Goal: Answer question/provide support: Share knowledge or assist other users

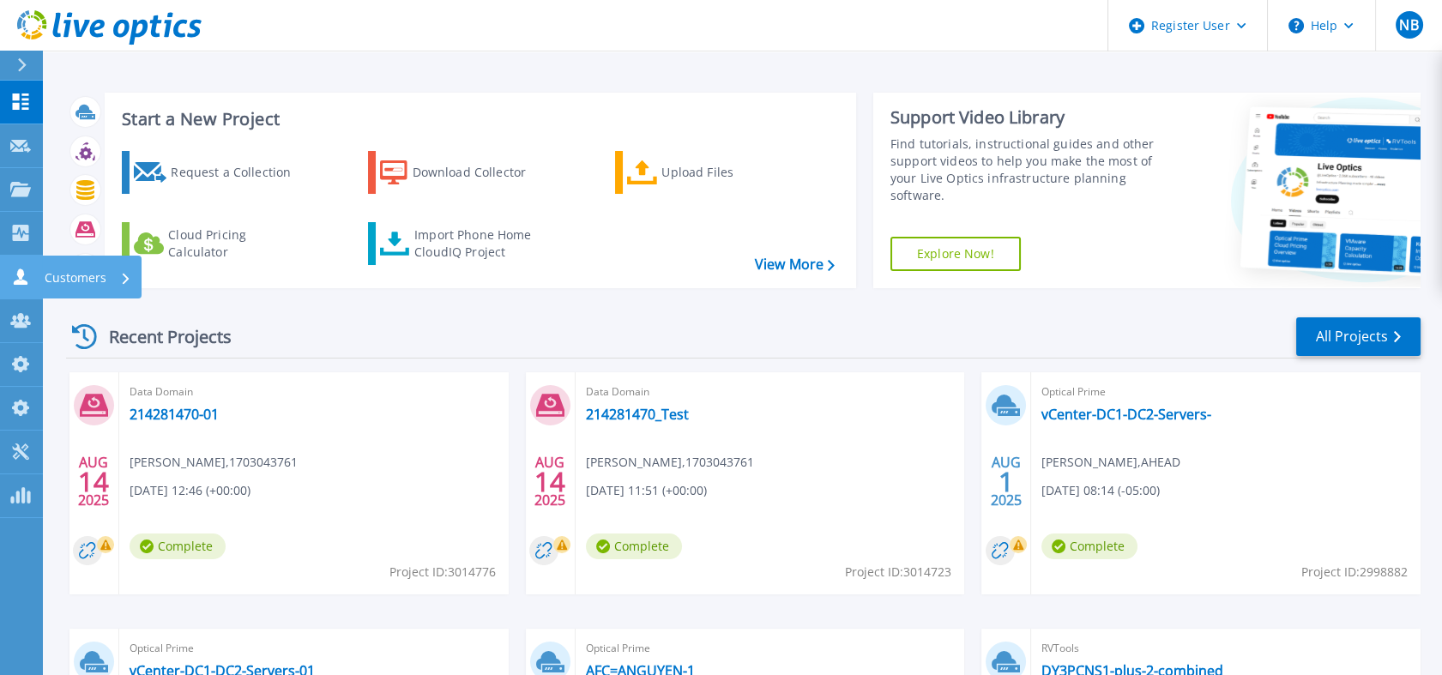
click at [26, 279] on icon at bounding box center [20, 277] width 21 height 16
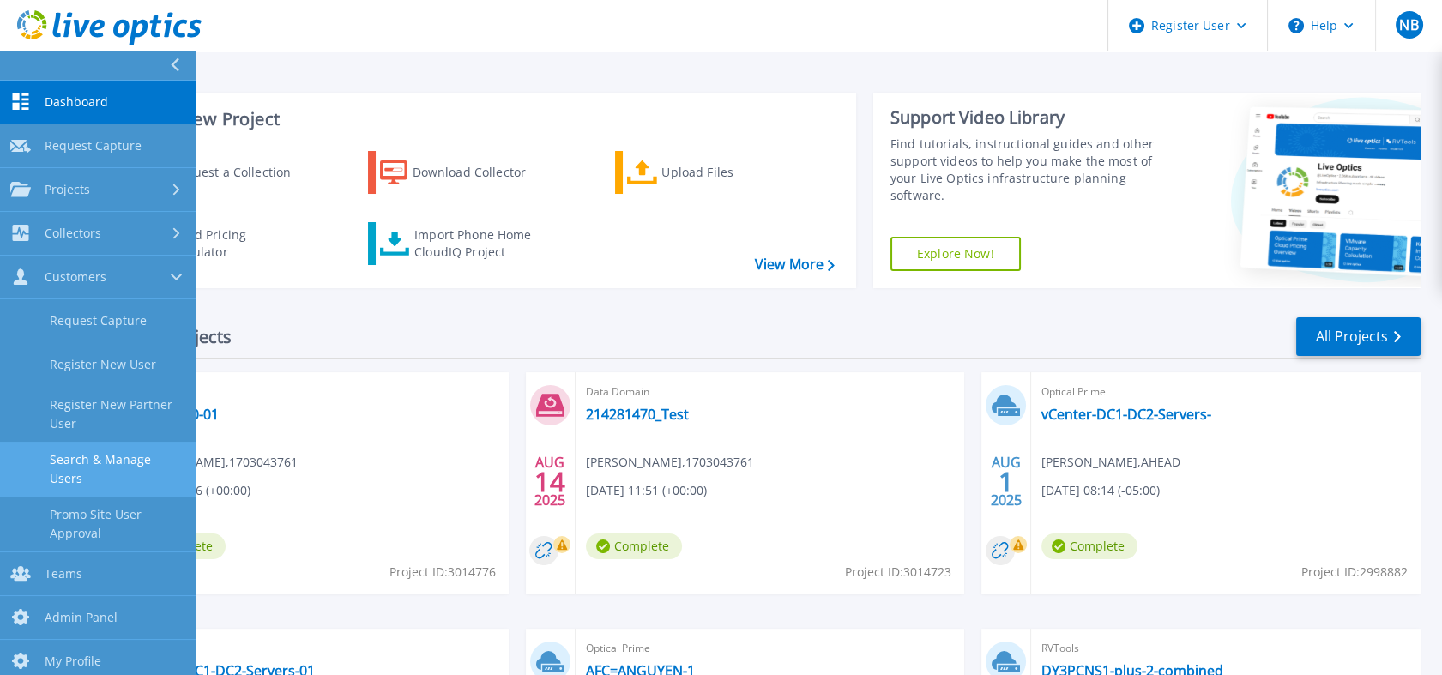
click at [106, 455] on link "Search & Manage Users" at bounding box center [98, 469] width 196 height 55
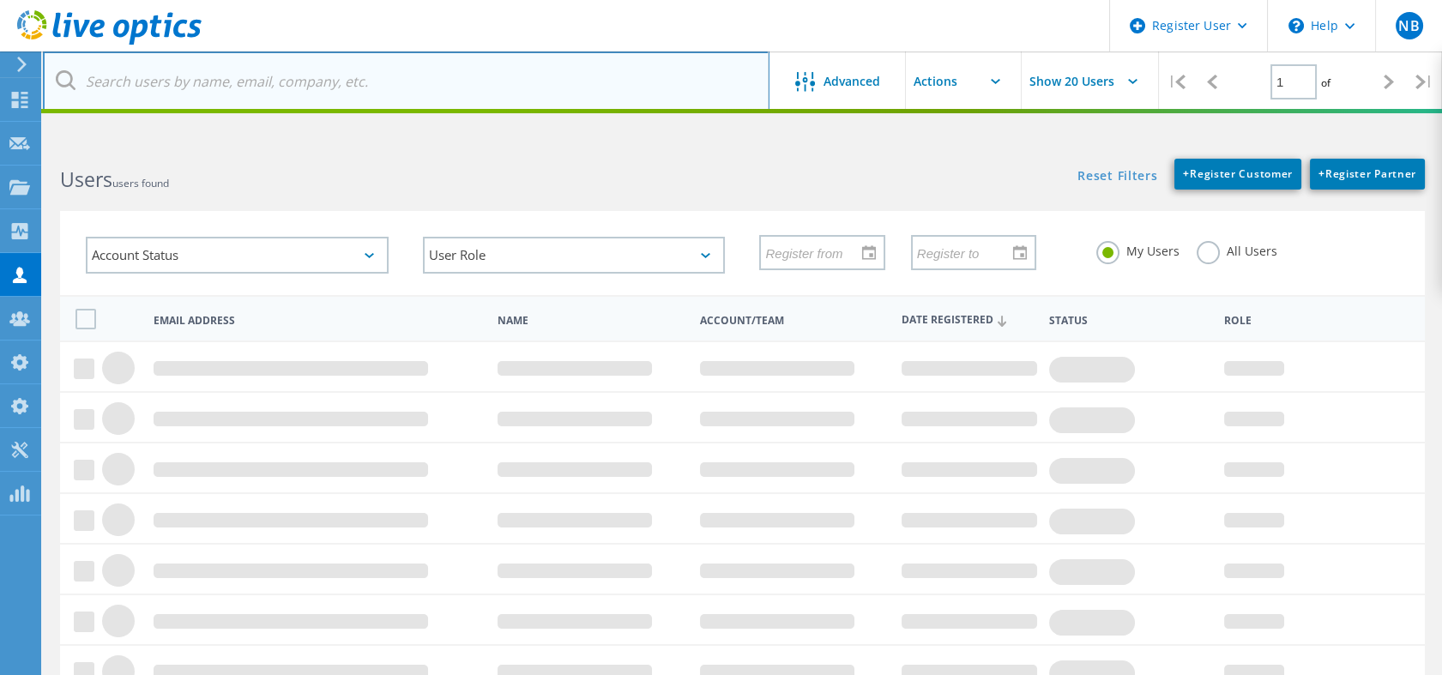
click at [316, 104] on input "text" at bounding box center [406, 81] width 727 height 60
paste input "abe.godwin@vomela.com"
type input "abe.godwin@vomela.com"
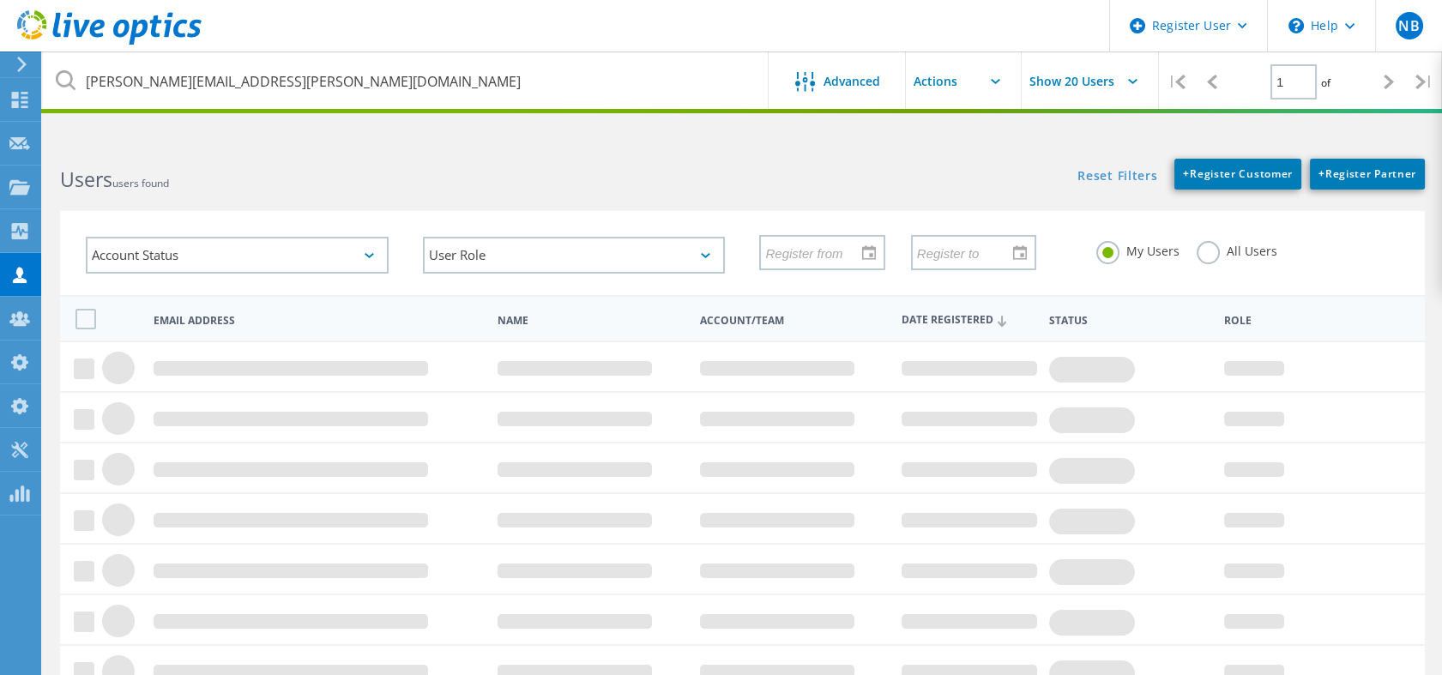
click at [1210, 251] on label "All Users" at bounding box center [1237, 249] width 81 height 16
click at [0, 0] on input "All Users" at bounding box center [0, 0] width 0 height 0
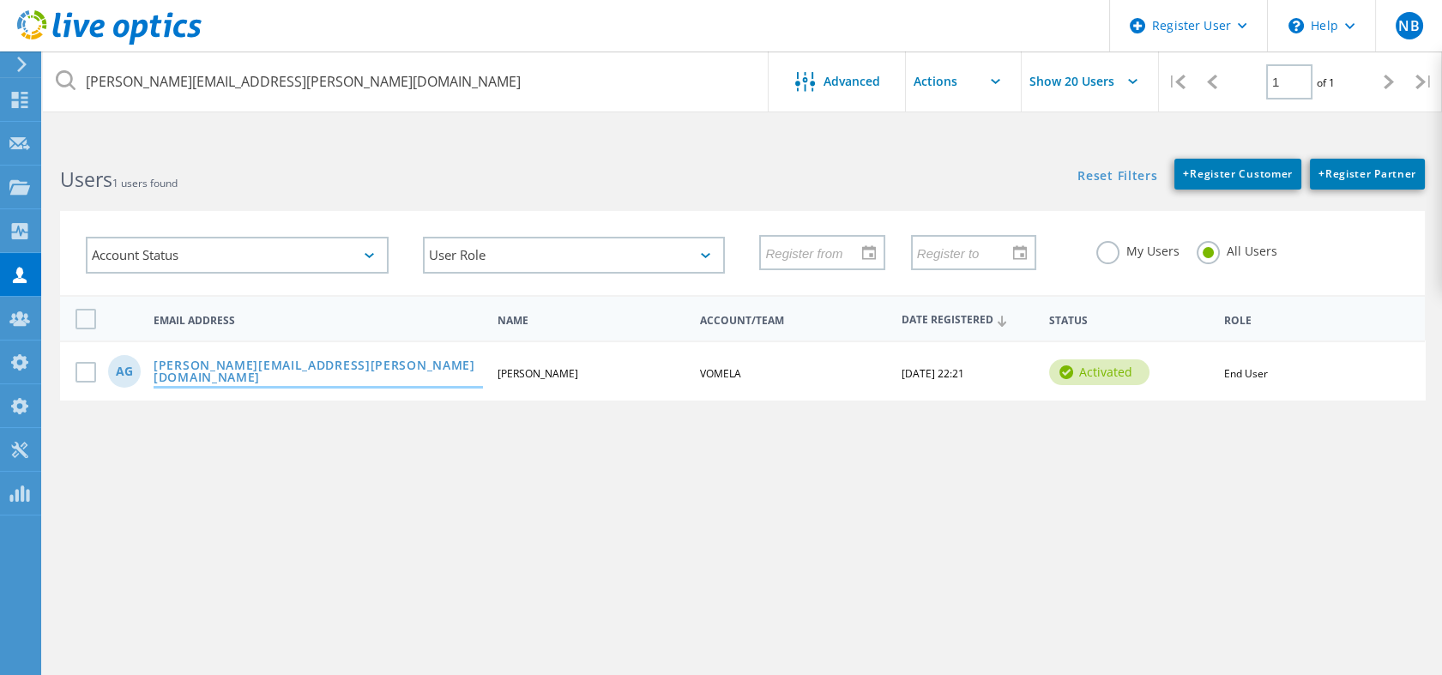
click at [290, 367] on link "abe.godwin@vomela.com" at bounding box center [319, 373] width 330 height 27
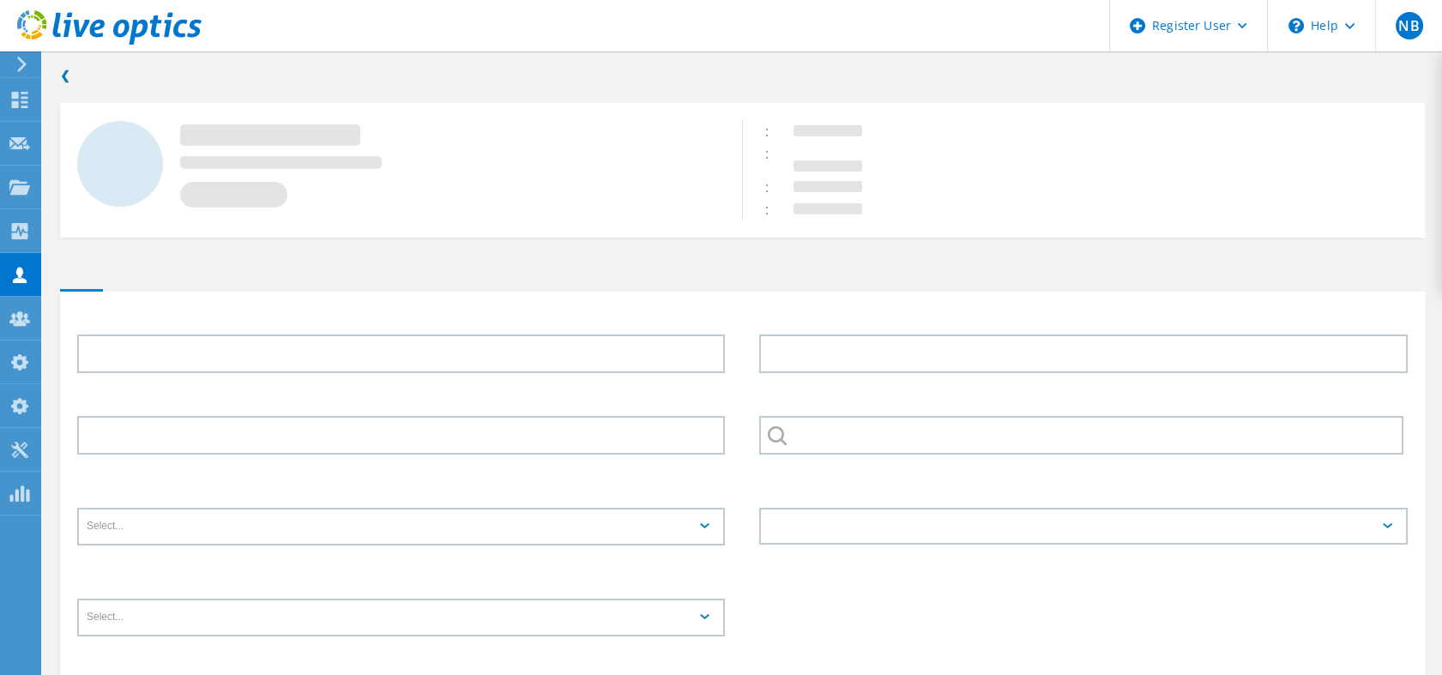
type input "Abe"
type input "Godwin"
type input "VOMELA"
type input "English"
type input "End User"
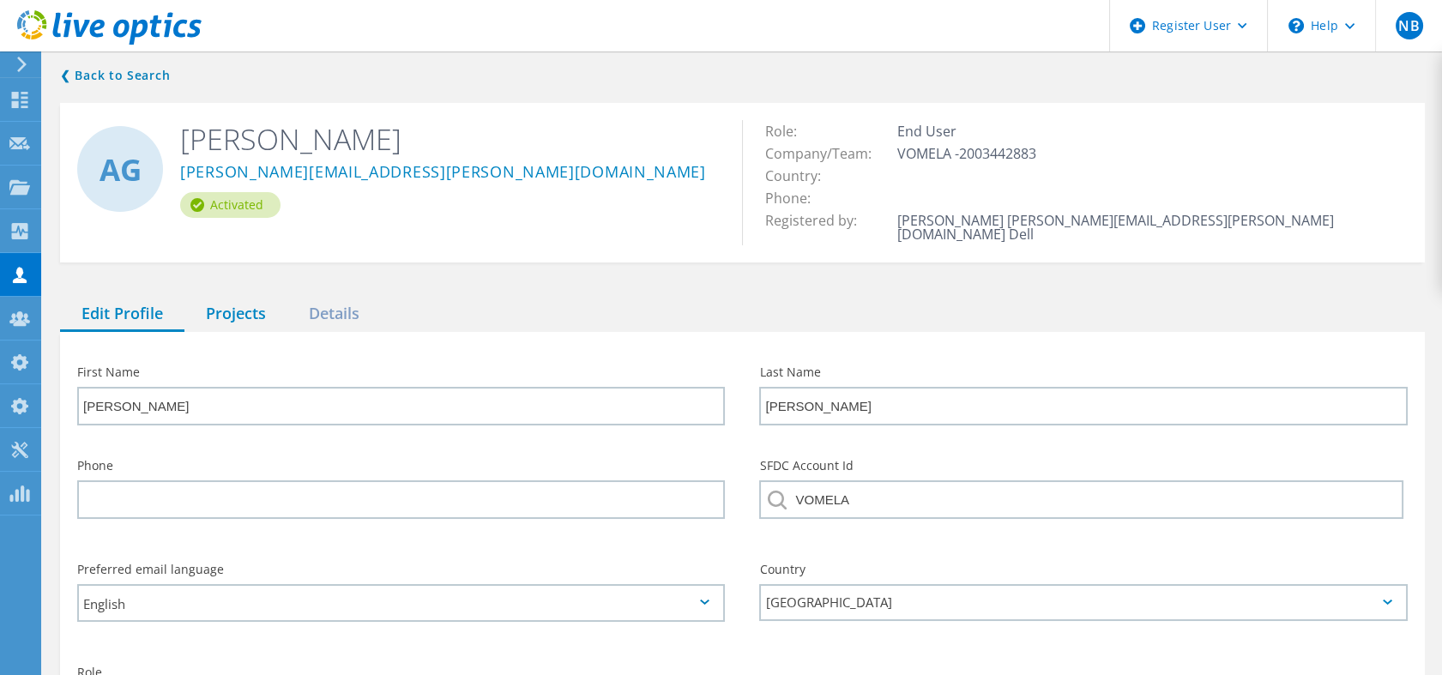
click at [240, 301] on div "Projects" at bounding box center [235, 314] width 103 height 35
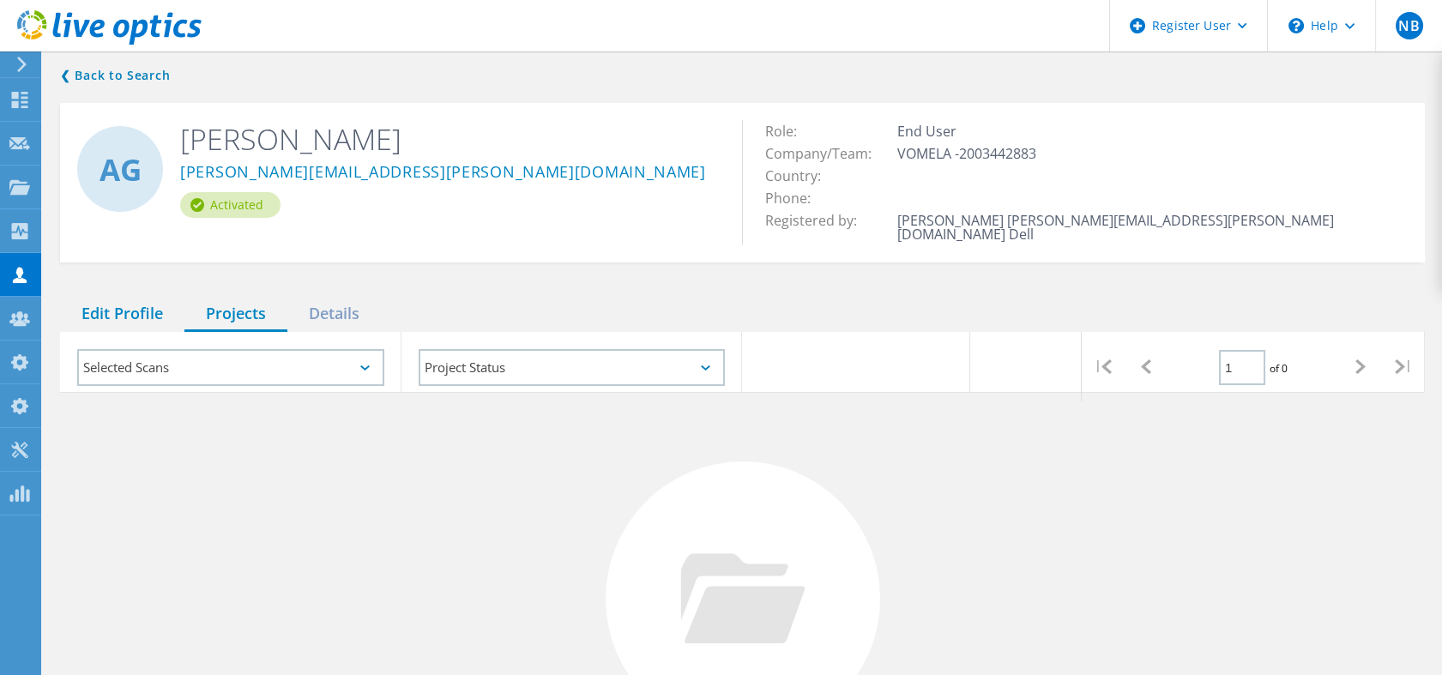
click at [130, 297] on div "Edit Profile" at bounding box center [122, 314] width 124 height 35
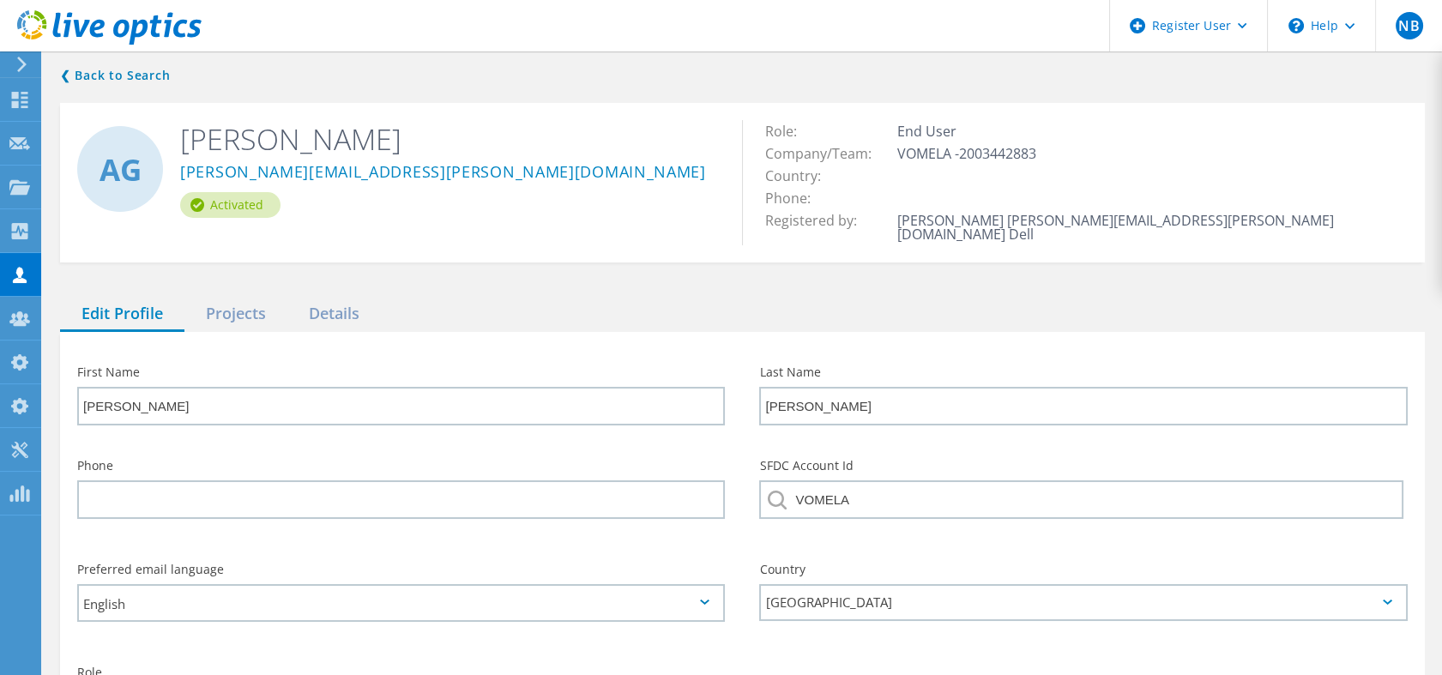
click at [159, 88] on div "❮ Back to Search AG Abe Godwin abe.godwin@vomela.com Activated Role: End User C…" at bounding box center [743, 457] width 1400 height 819
click at [129, 20] on icon at bounding box center [109, 27] width 184 height 35
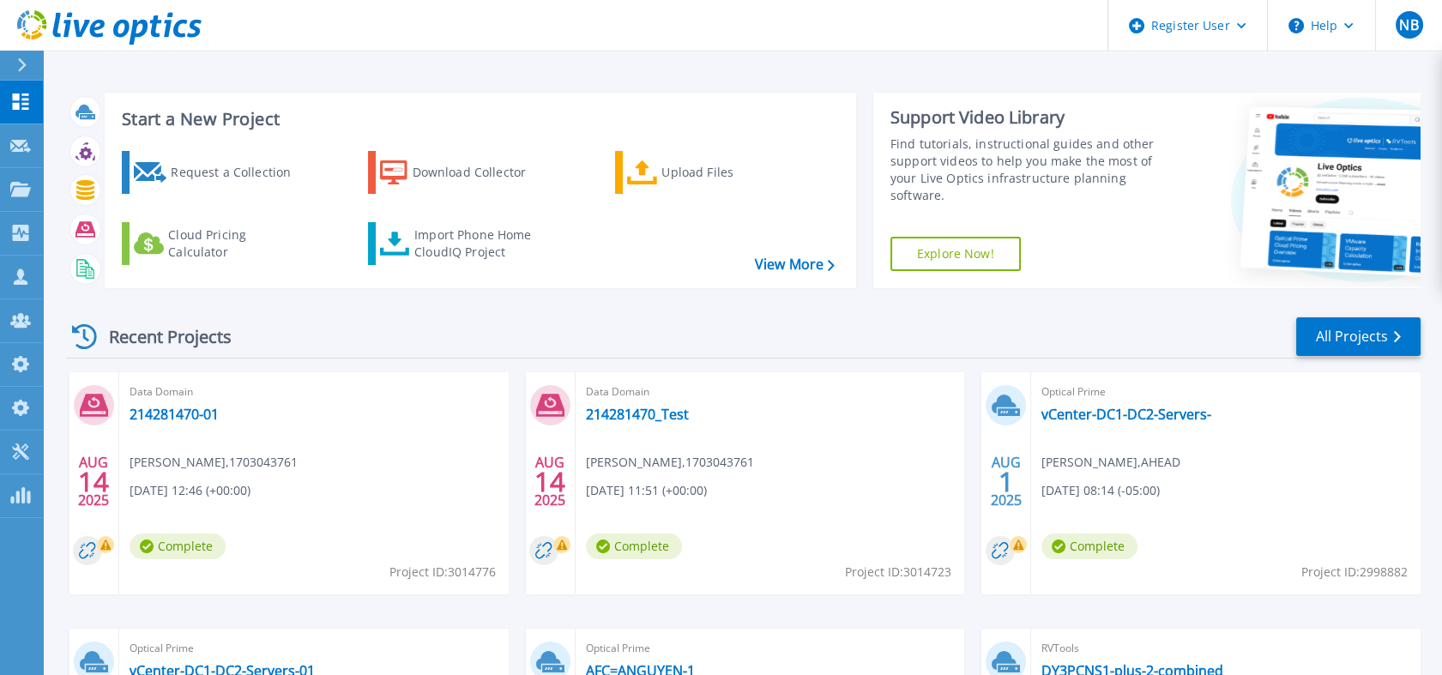
click at [22, 194] on icon at bounding box center [20, 189] width 21 height 15
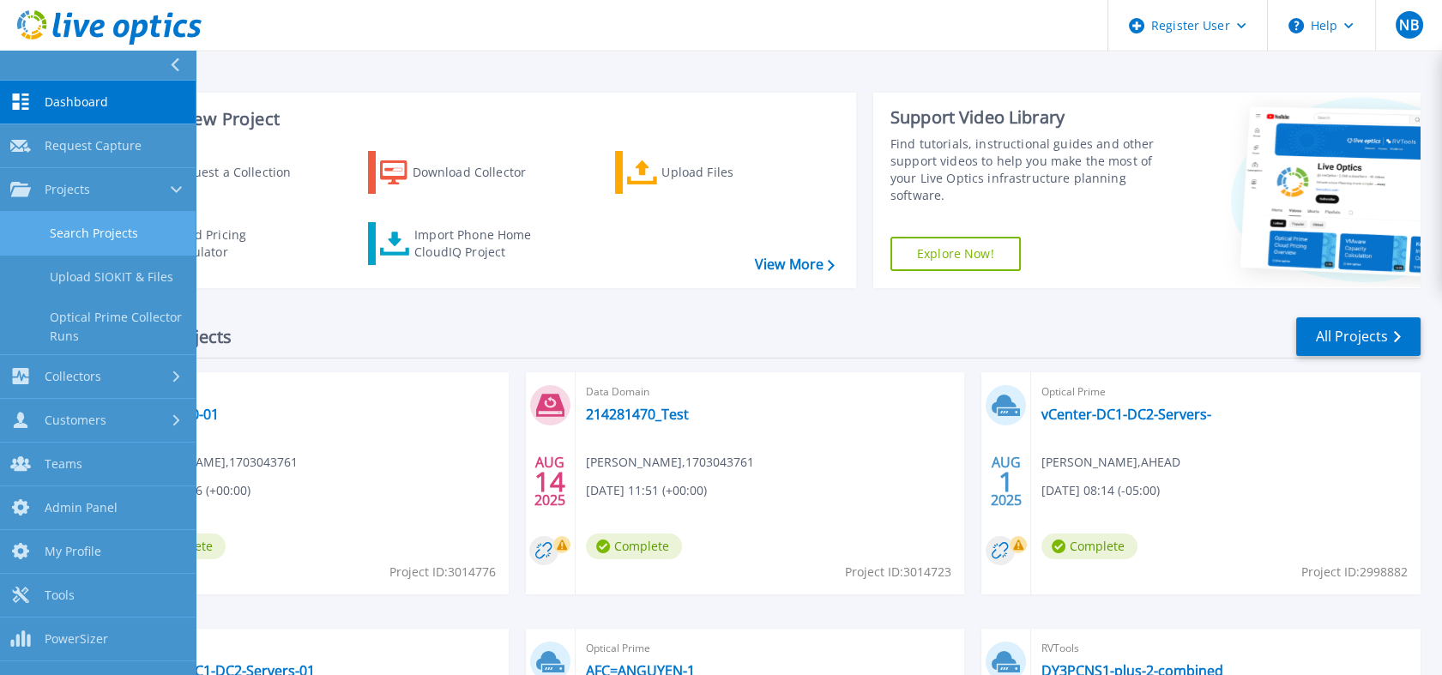
click at [88, 247] on link "Search Projects" at bounding box center [98, 234] width 196 height 44
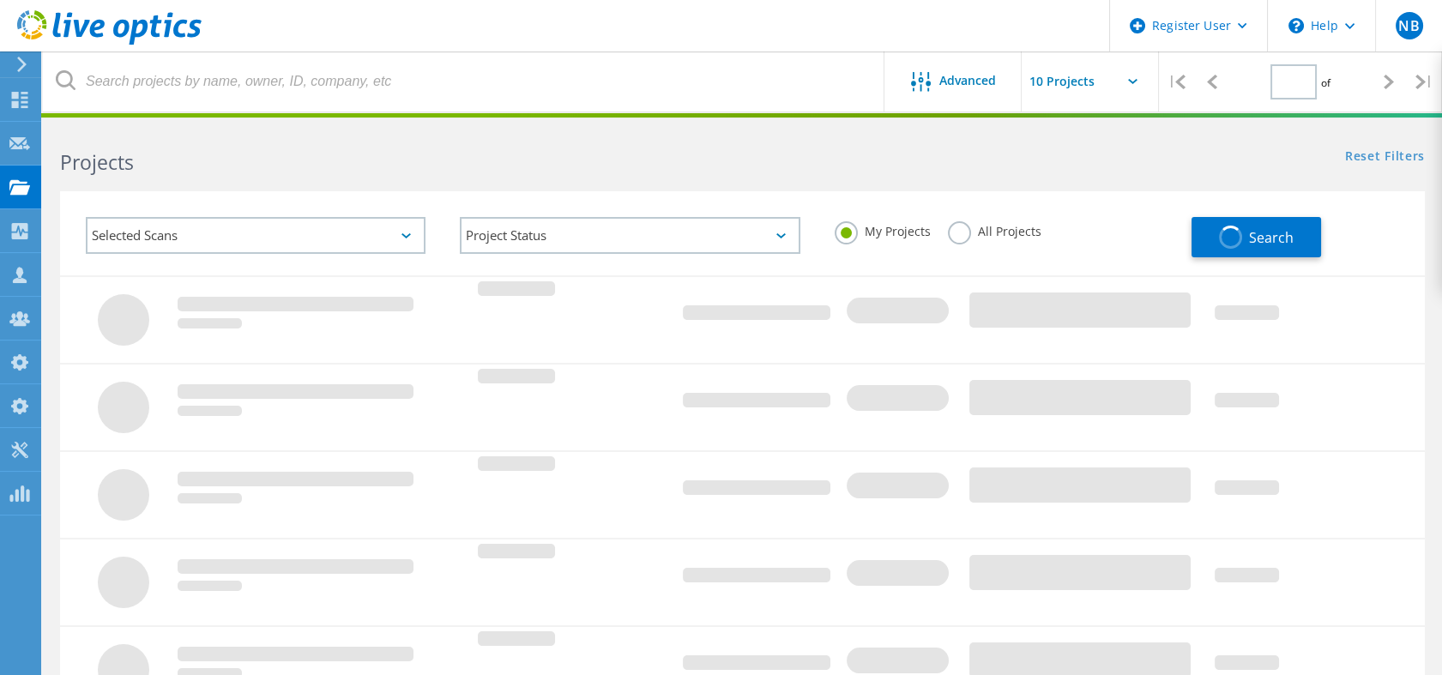
type input "1"
